Goal: Transaction & Acquisition: Purchase product/service

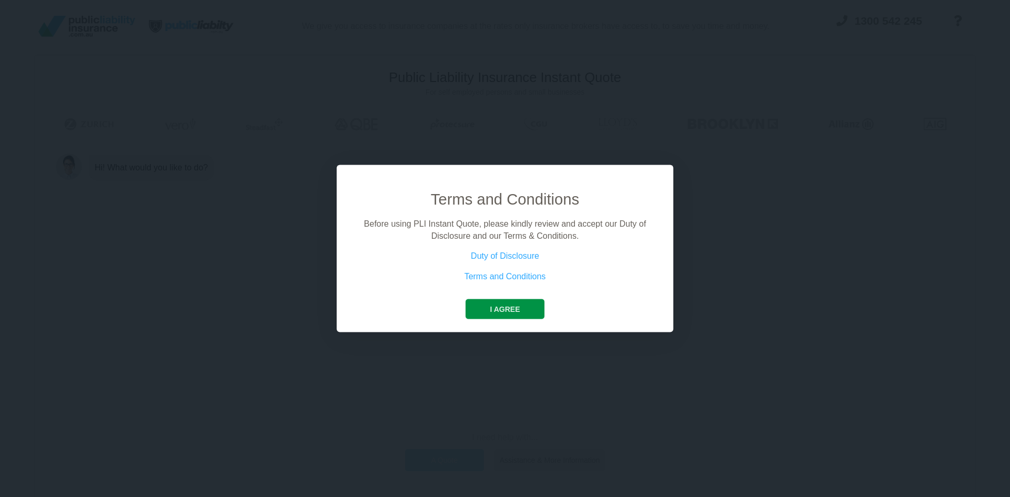
click at [499, 310] on button "I agree" at bounding box center [504, 309] width 78 height 20
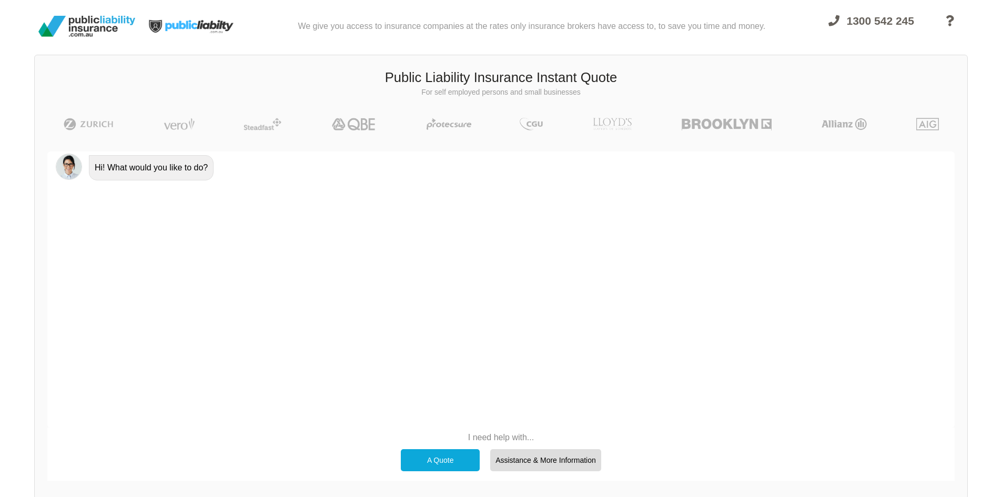
click at [442, 454] on div "A Quote" at bounding box center [440, 460] width 79 height 22
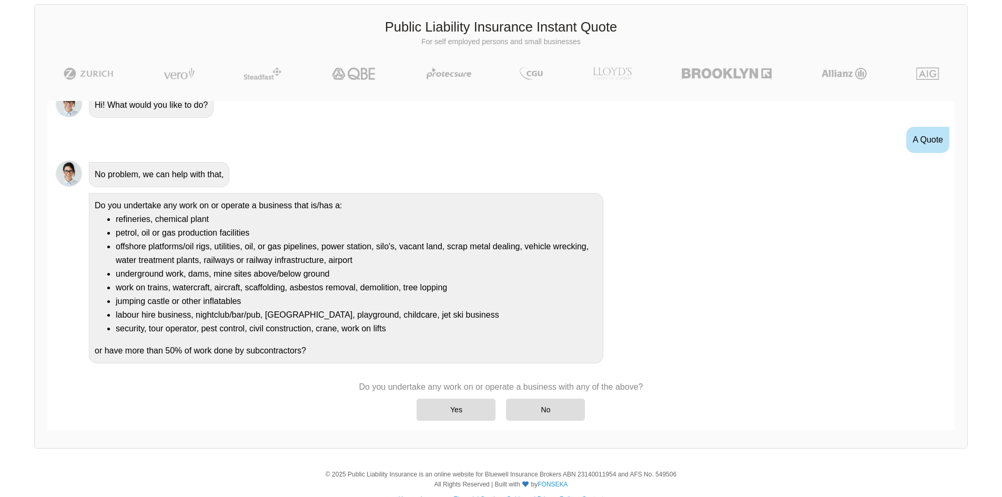
scroll to position [73, 0]
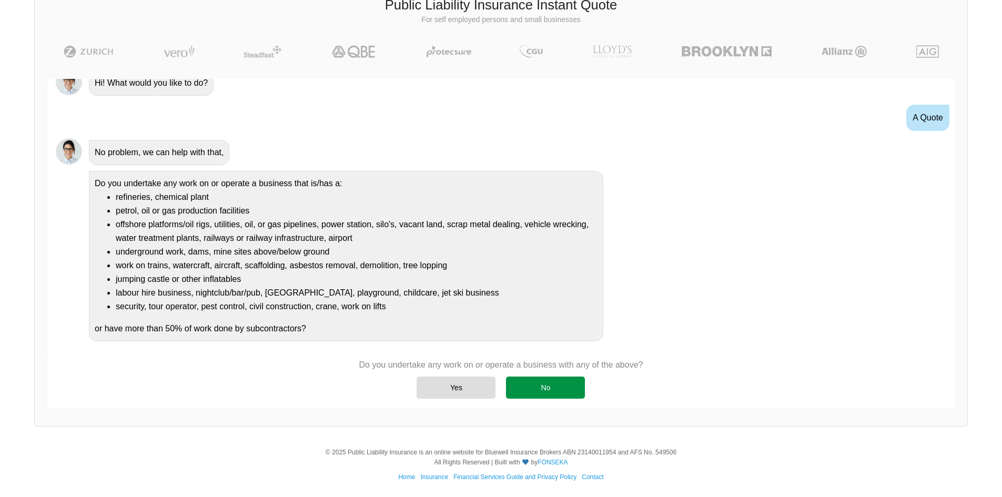
click at [551, 391] on div "No" at bounding box center [545, 388] width 79 height 22
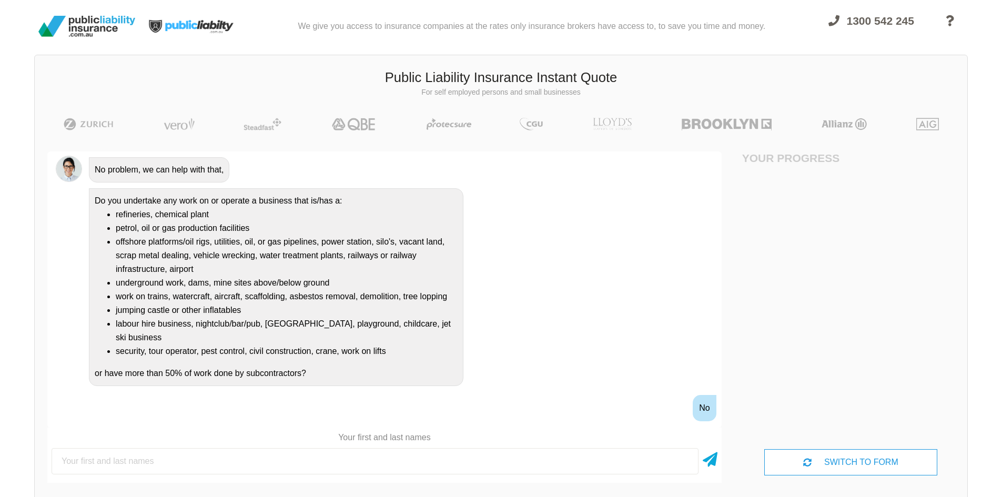
scroll to position [140, 0]
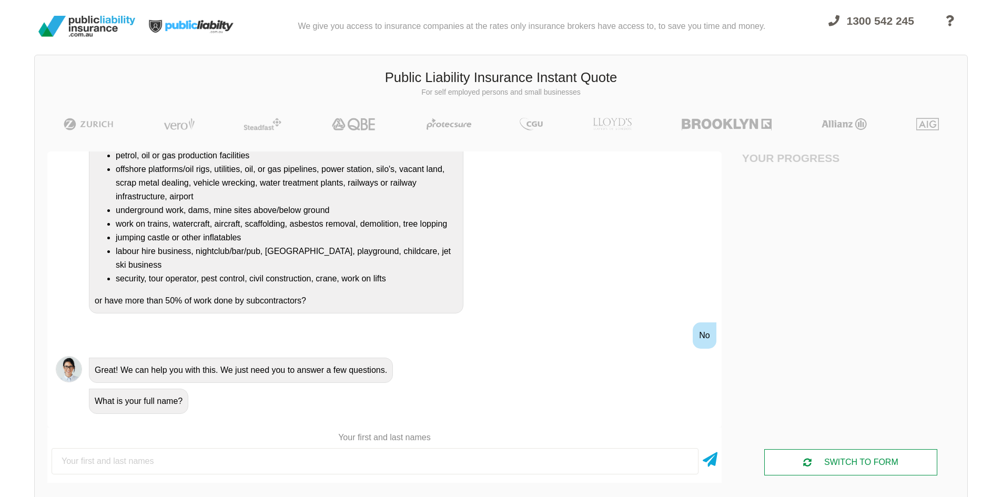
click at [882, 460] on div "SWITCH TO FORM" at bounding box center [850, 462] width 172 height 26
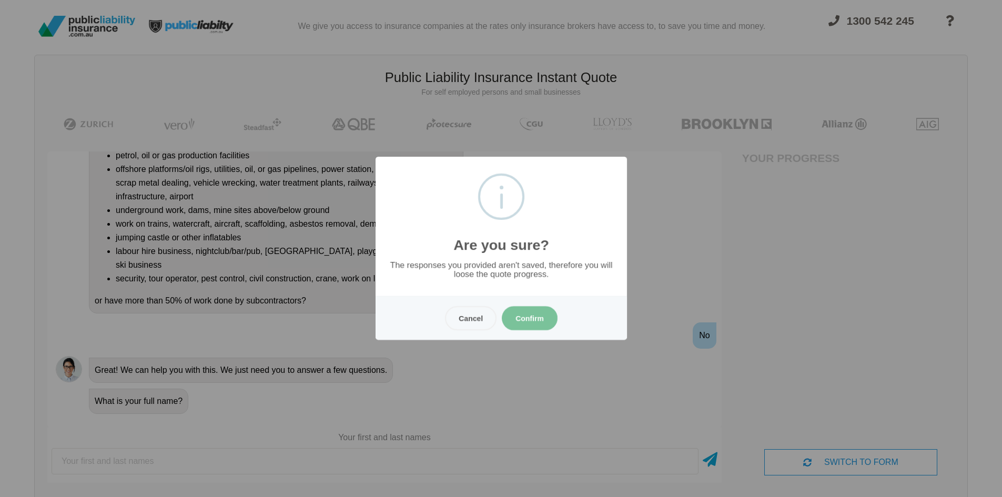
click at [516, 315] on button "Confirm" at bounding box center [530, 318] width 56 height 24
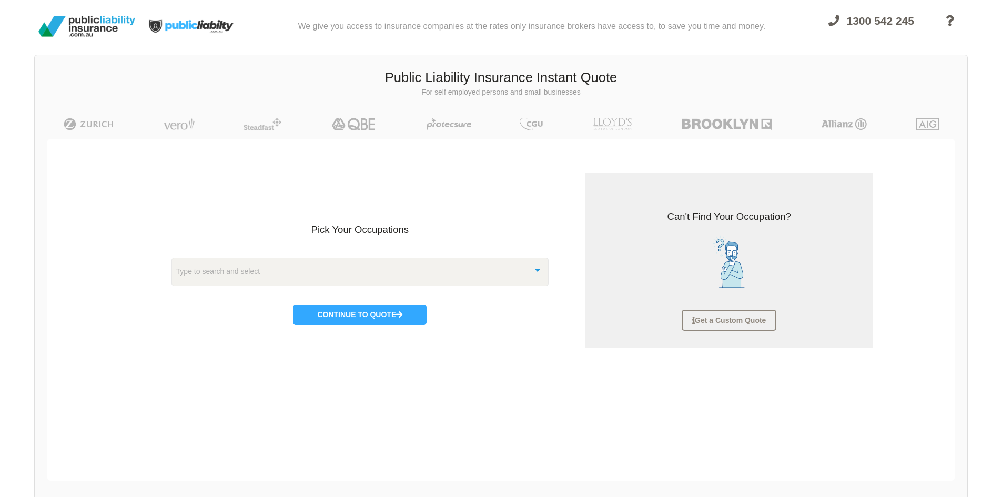
scroll to position [26, 0]
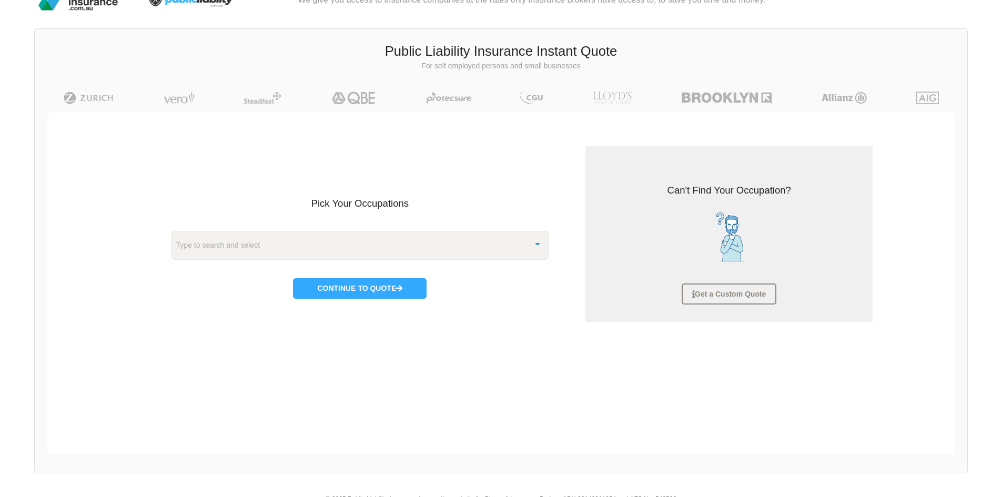
click at [400, 252] on div "Type to search and select" at bounding box center [360, 245] width 378 height 28
type input "accom"
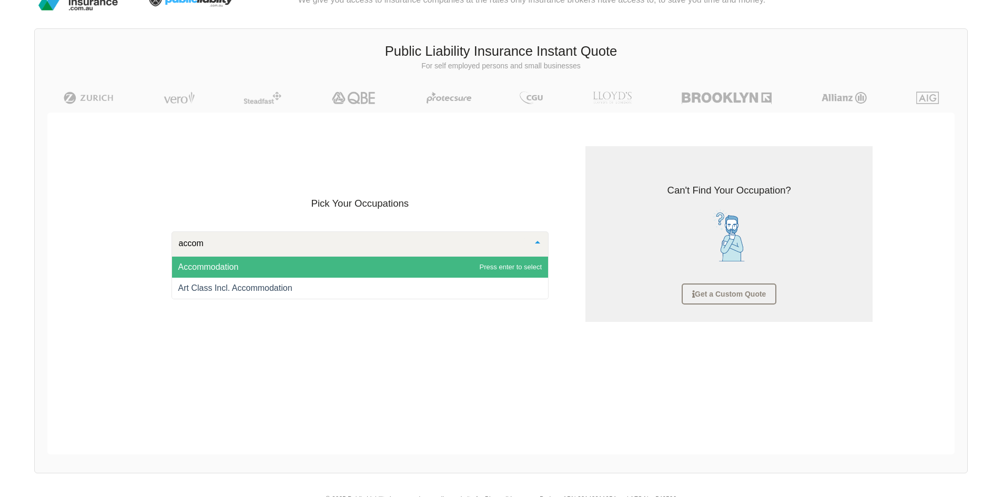
click at [377, 262] on span "Accommodation" at bounding box center [360, 267] width 377 height 21
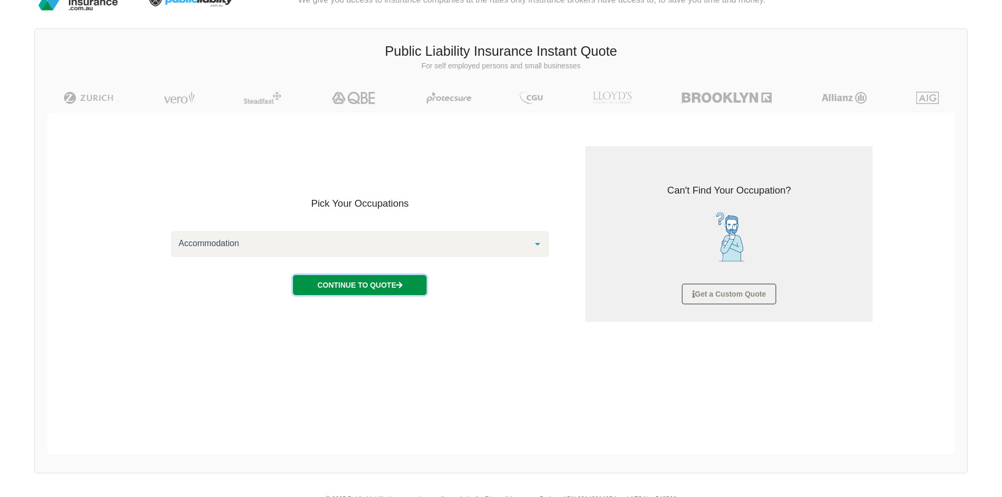
click at [364, 280] on button "Continue to Quote" at bounding box center [360, 285] width 134 height 20
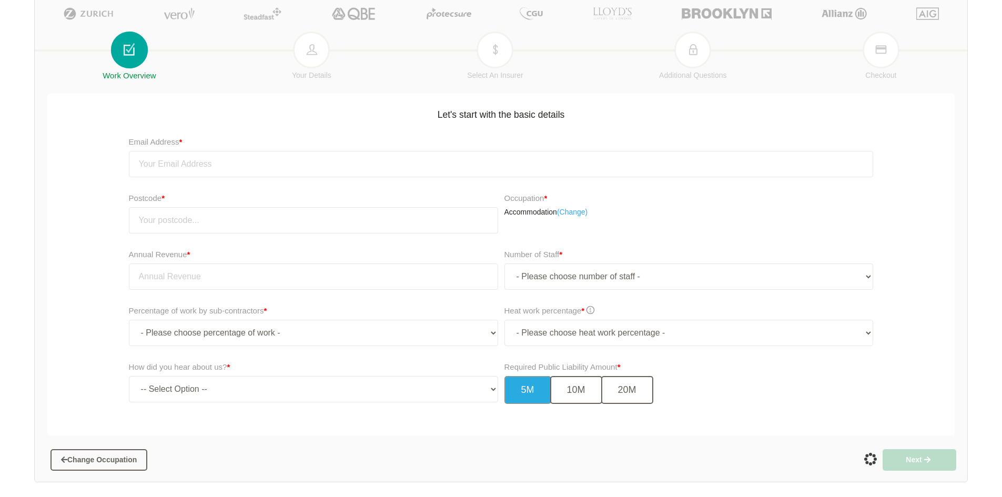
scroll to position [166, 0]
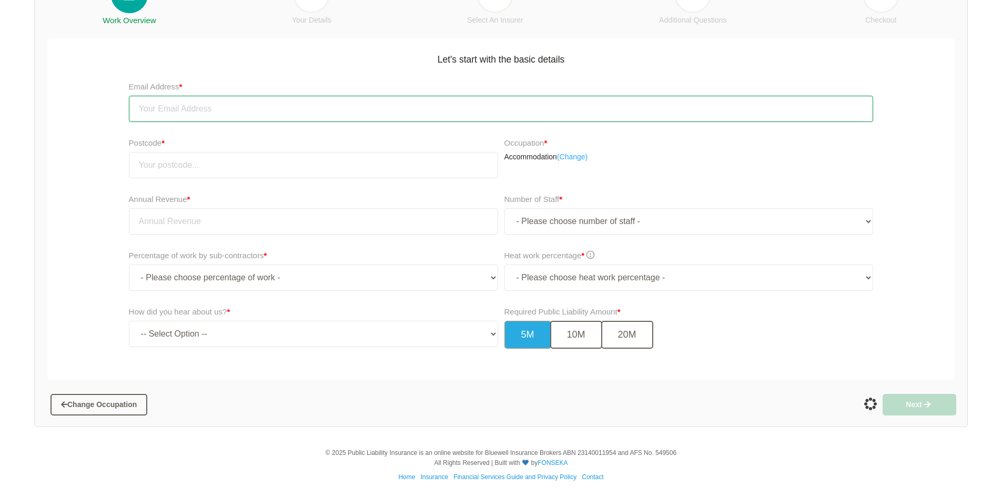
click at [264, 107] on input "email" at bounding box center [501, 109] width 745 height 26
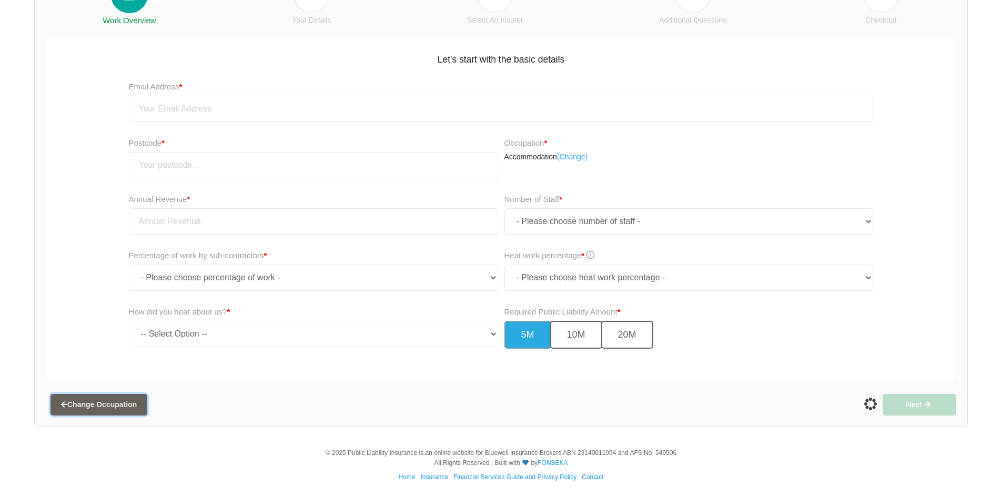
click at [81, 406] on button "Change Occupation" at bounding box center [98, 404] width 97 height 21
